Goal: Information Seeking & Learning: Learn about a topic

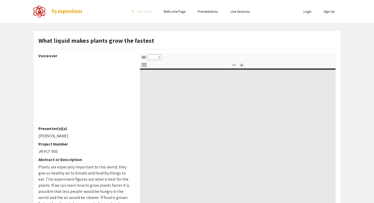
type input "0"
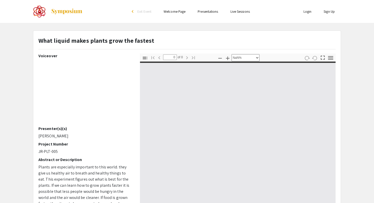
select select "auto"
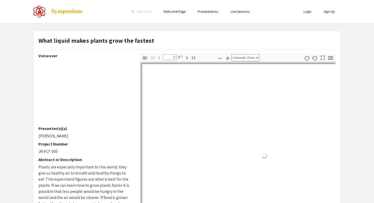
type input "1"
select select "auto"
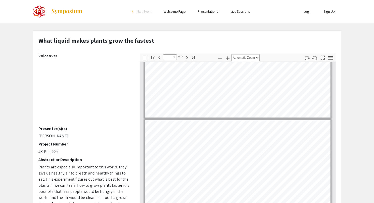
scroll to position [84, 0]
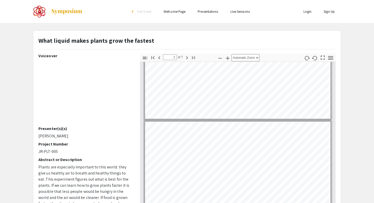
type input "1"
select select "custom"
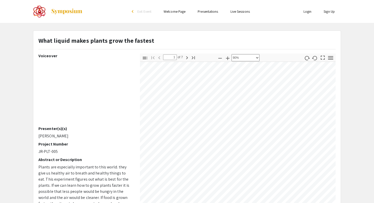
scroll to position [20, 2]
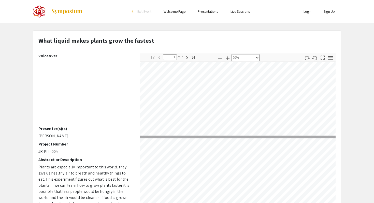
type input "2"
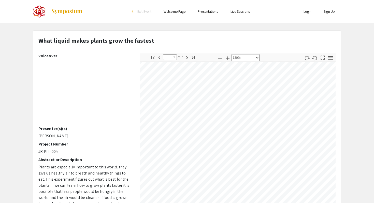
scroll to position [239, 20]
select select "custom"
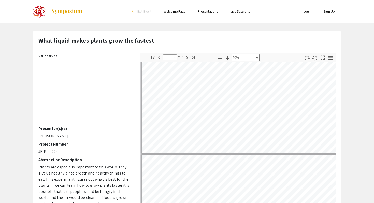
type input "3"
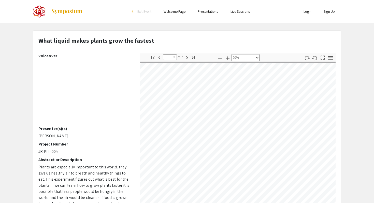
scroll to position [337, 8]
select select "custom"
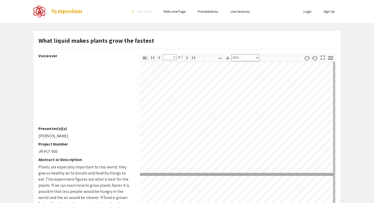
type input "2"
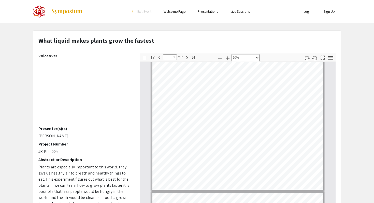
select select "custom"
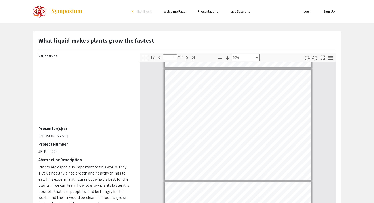
type input "1"
select select "0.5"
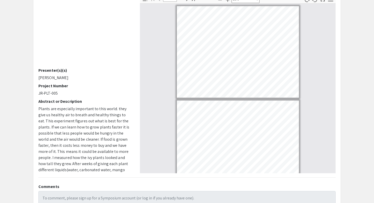
scroll to position [80, 0]
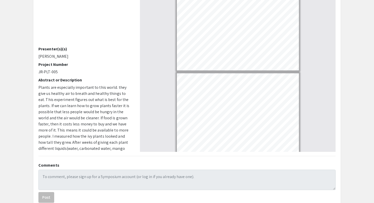
type input "2"
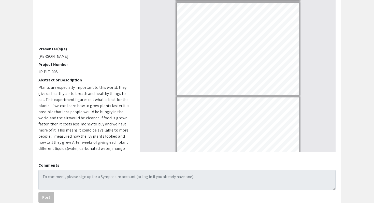
scroll to position [77, 0]
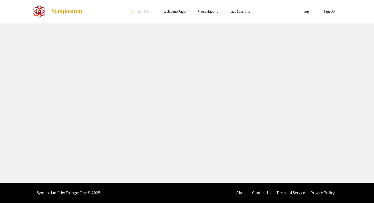
select select "custom"
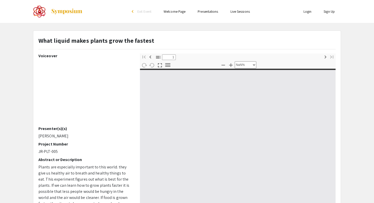
type input "0"
select select "custom"
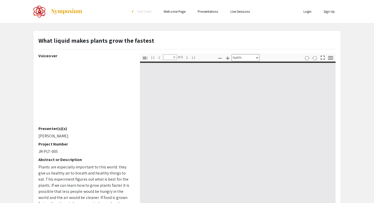
type input "1"
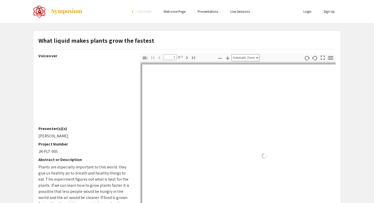
select select "0.5"
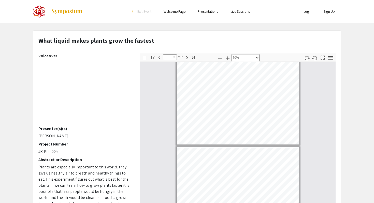
type input "2"
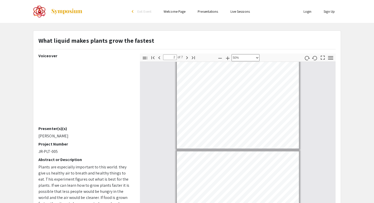
scroll to position [102, 0]
